Goal: Task Accomplishment & Management: Manage account settings

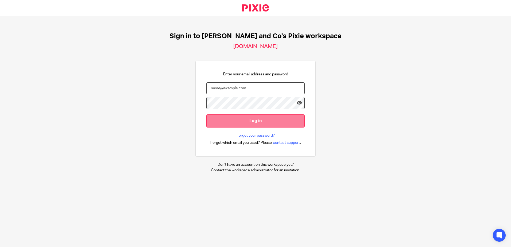
type input "[EMAIL_ADDRESS][DOMAIN_NAME]"
click at [250, 120] on input "Log in" at bounding box center [255, 120] width 98 height 13
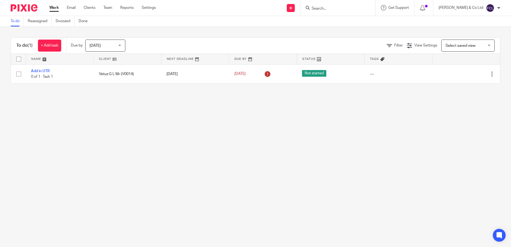
click at [340, 7] on input "Search" at bounding box center [335, 8] width 48 height 5
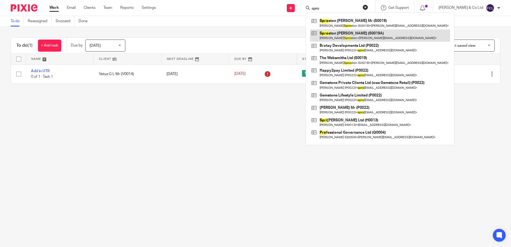
type input "spro"
click at [364, 32] on link at bounding box center [380, 35] width 140 height 12
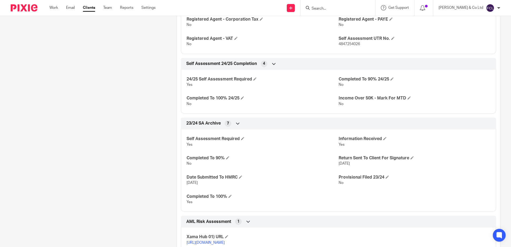
scroll to position [214, 0]
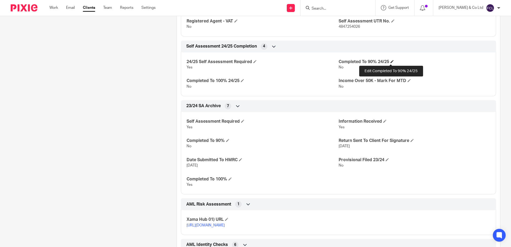
click at [391, 62] on span at bounding box center [391, 61] width 3 height 3
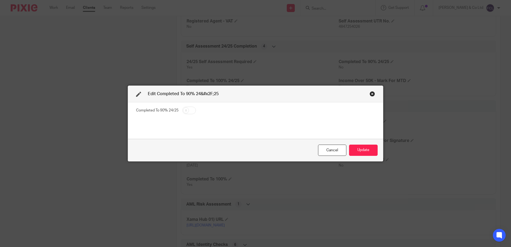
click at [185, 107] on input "checkbox" at bounding box center [189, 110] width 14 height 7
checkbox input "true"
click at [358, 148] on button "Update" at bounding box center [363, 149] width 29 height 11
